Goal: Transaction & Acquisition: Purchase product/service

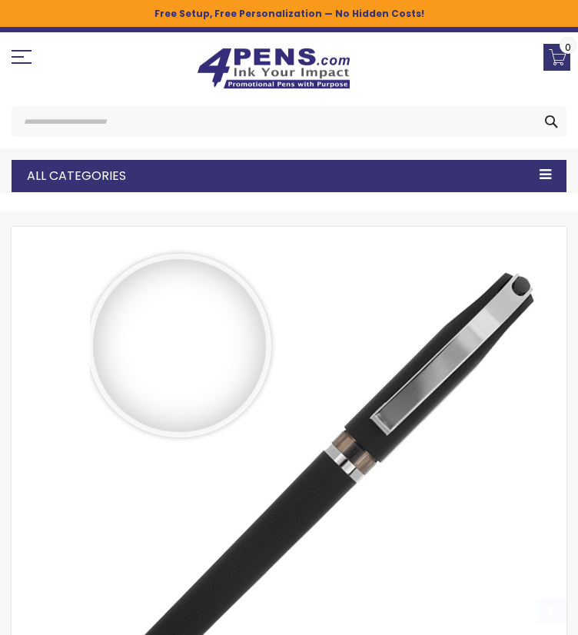
select select "****"
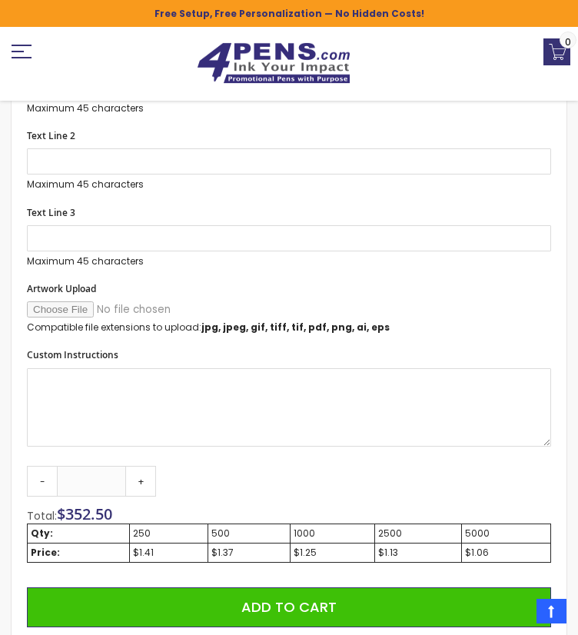
scroll to position [1075, 0]
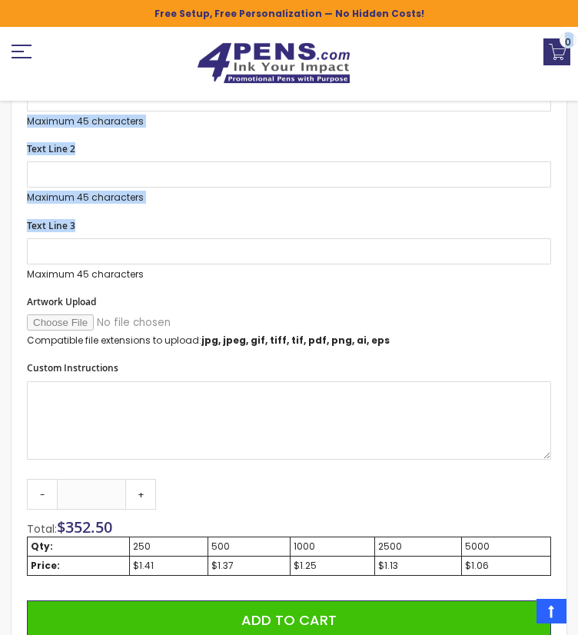
drag, startPoint x: 577, startPoint y: 240, endPoint x: 563, endPoint y: 50, distance: 191.0
click at [563, 50] on div "Skip to Content sample Wishlist Sign Out Sign In Sign In Login Forgot Your Pass…" at bounding box center [289, 432] width 578 height 2960
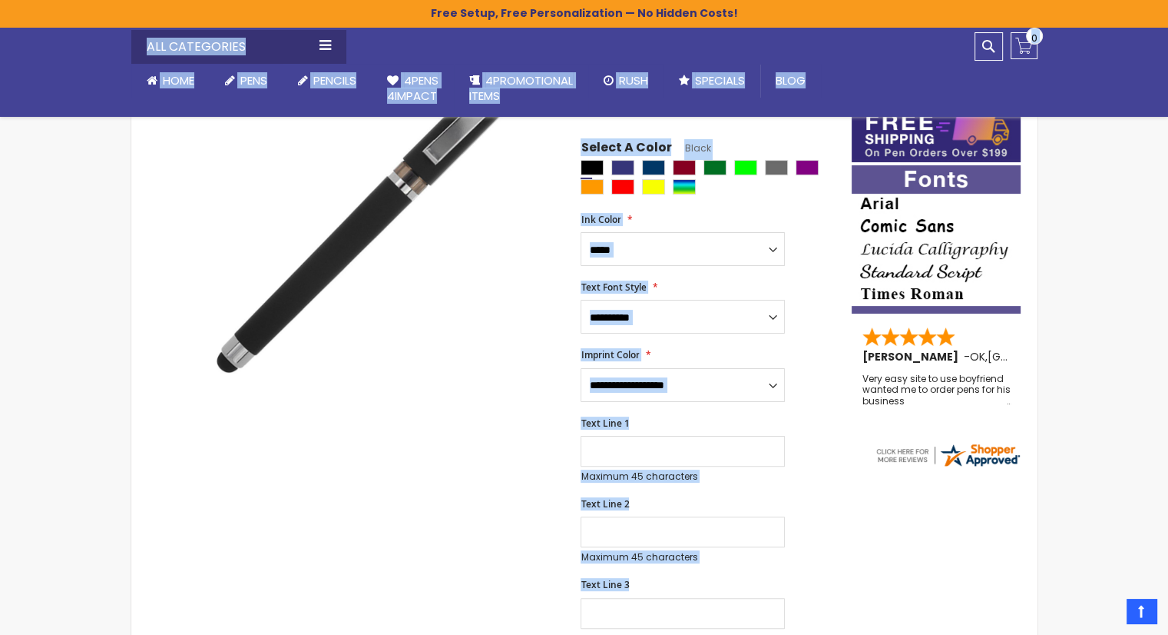
scroll to position [154, 0]
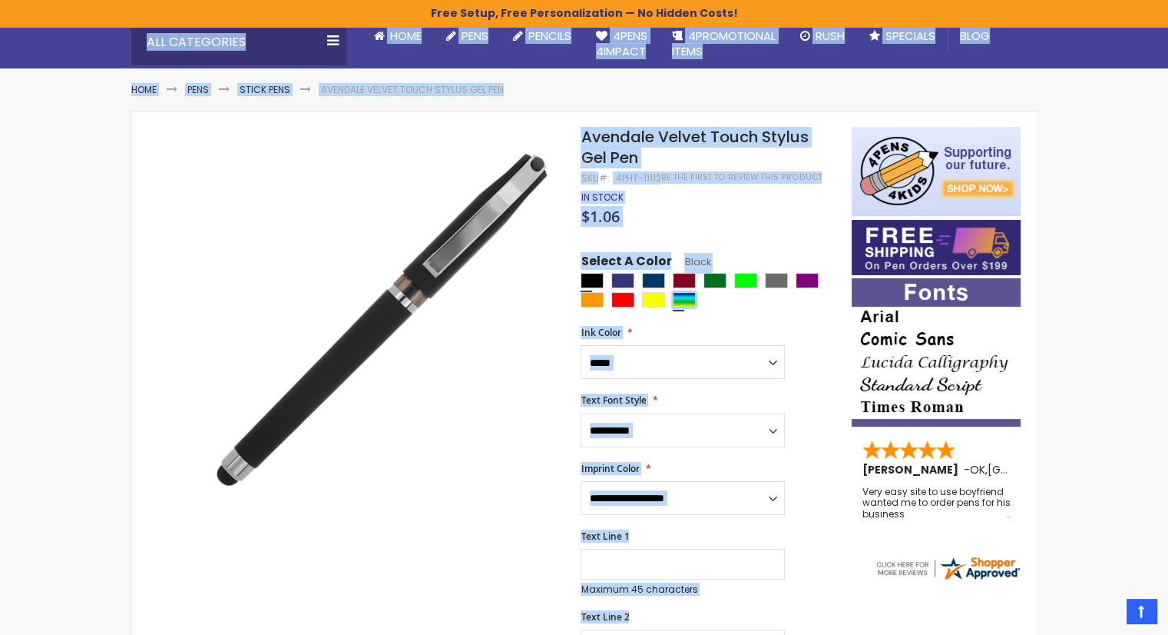
click at [577, 302] on div "Assorted" at bounding box center [684, 299] width 23 height 15
type input "****"
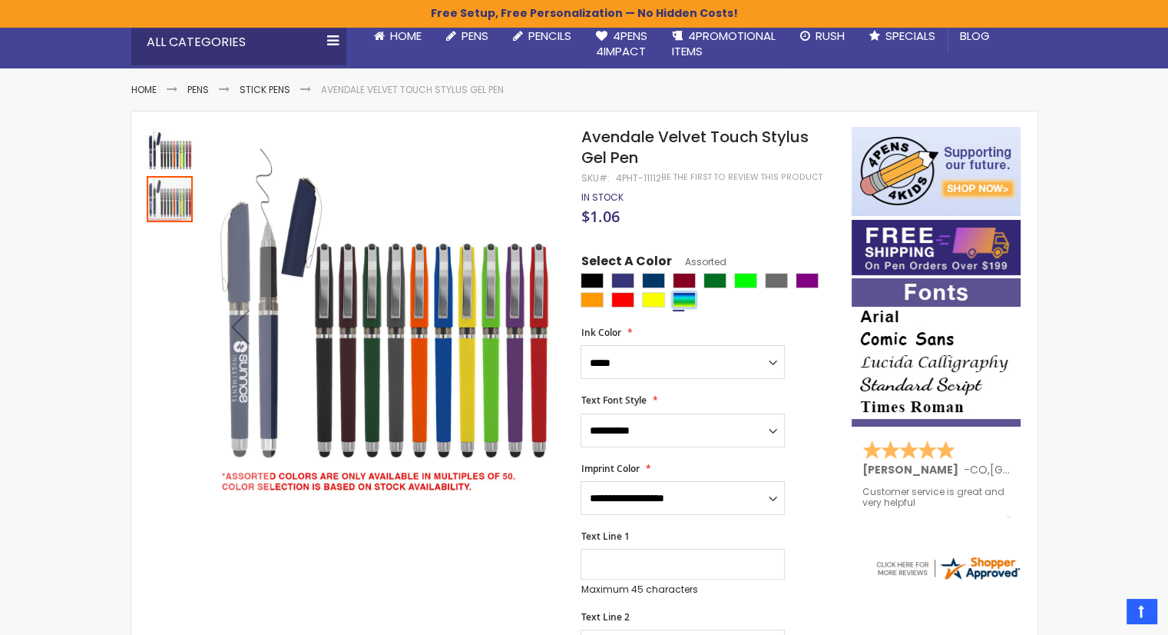
click at [169, 128] on img at bounding box center [170, 151] width 46 height 46
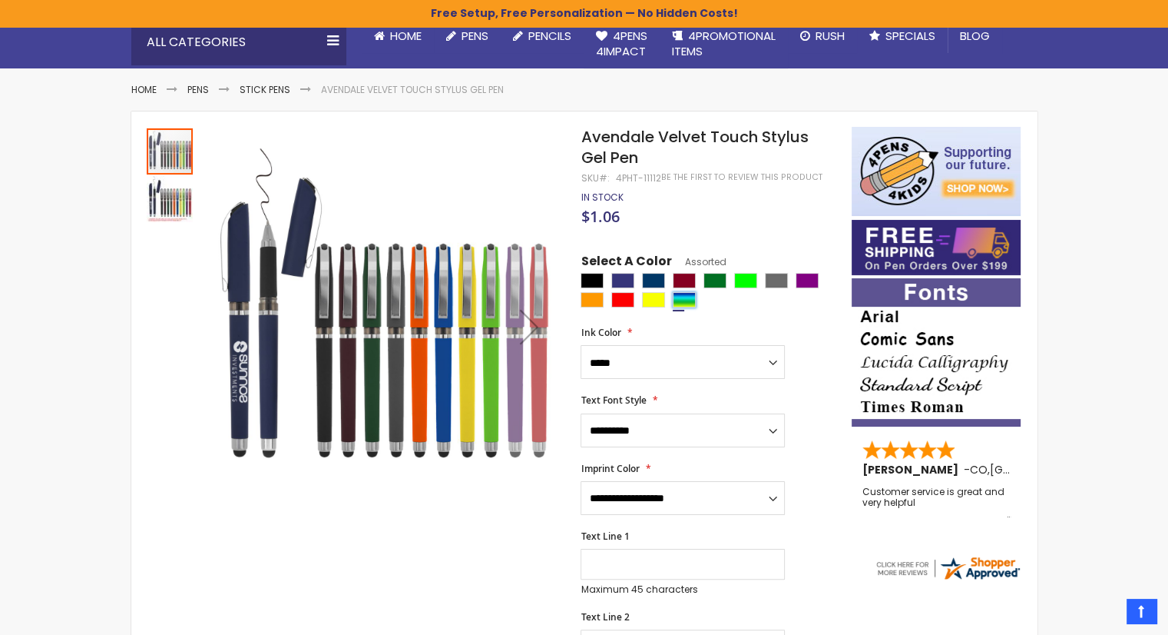
click at [168, 197] on img at bounding box center [170, 199] width 46 height 46
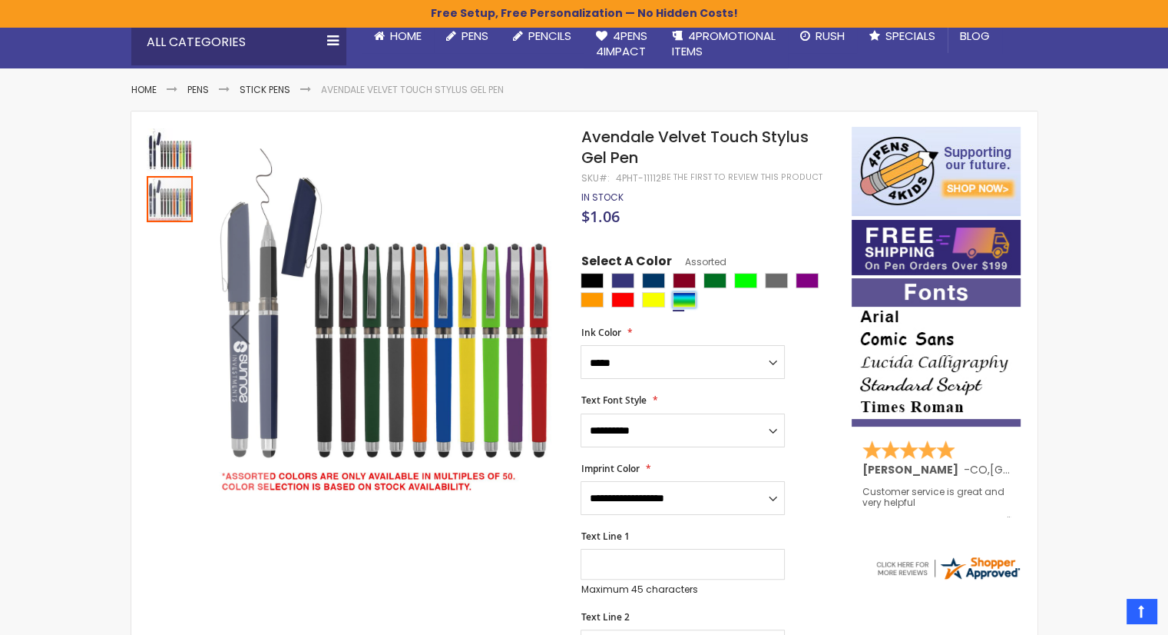
click at [164, 140] on img at bounding box center [170, 151] width 46 height 46
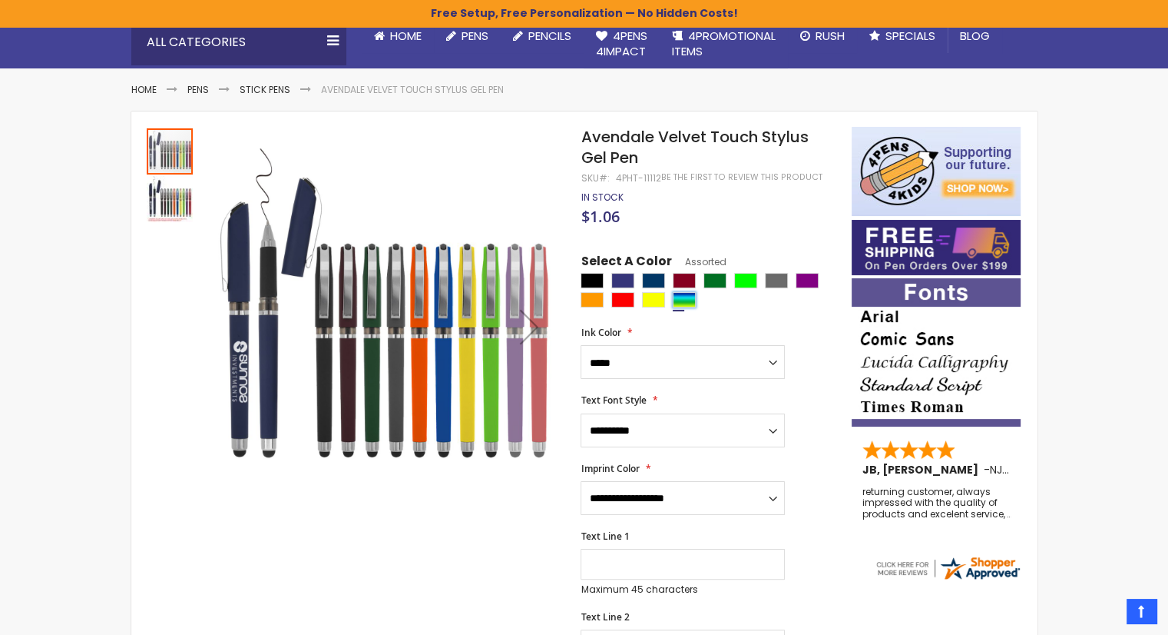
click at [161, 188] on img at bounding box center [170, 199] width 46 height 46
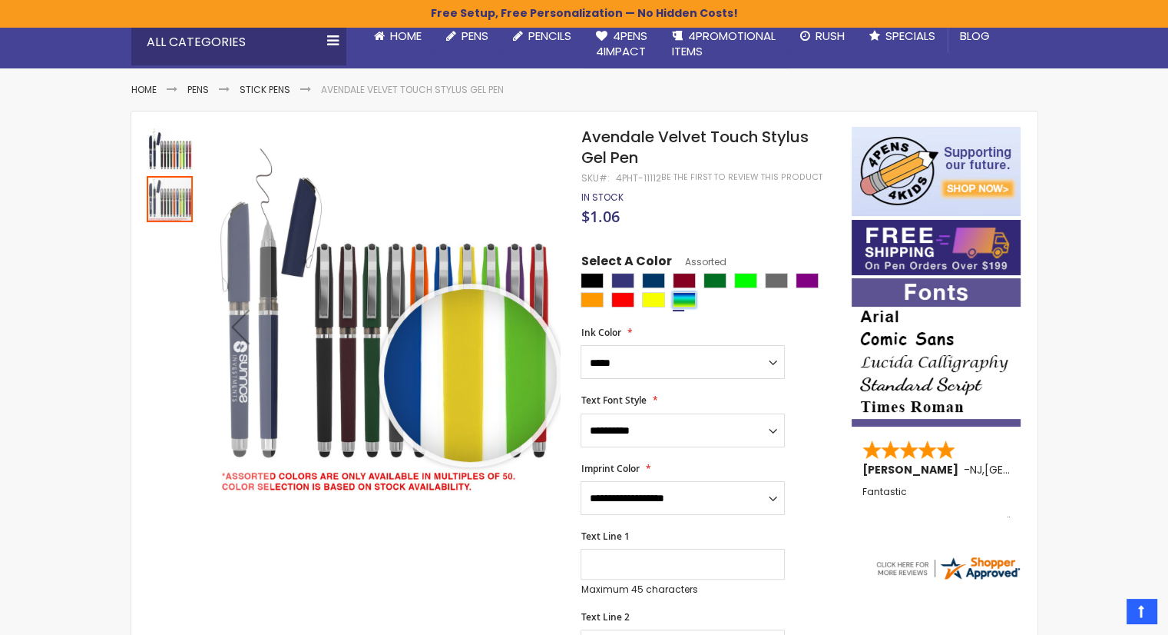
drag, startPoint x: 470, startPoint y: 374, endPoint x: 366, endPoint y: 515, distance: 175.8
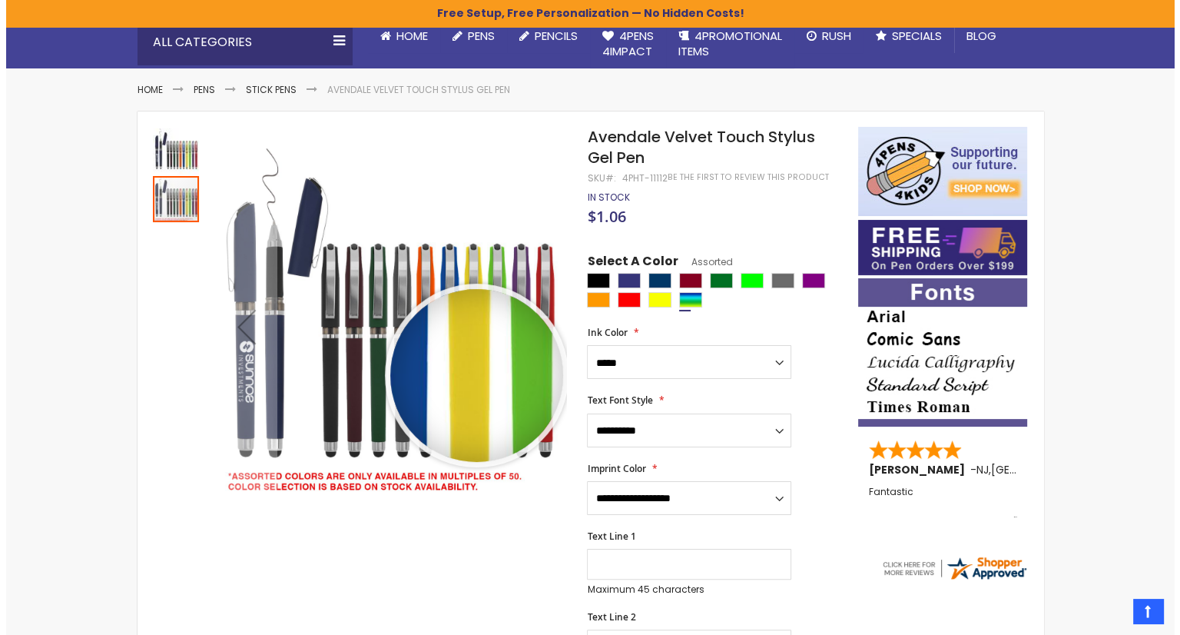
scroll to position [0, 0]
